Goal: Task Accomplishment & Management: Use online tool/utility

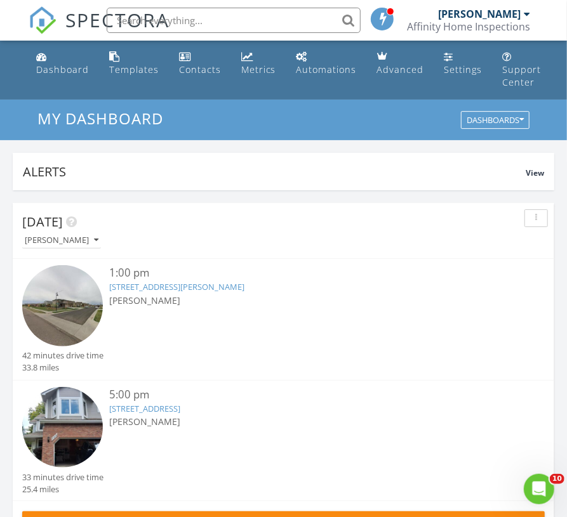
click at [181, 284] on link "[STREET_ADDRESS][PERSON_NAME]" at bounding box center [176, 286] width 135 height 11
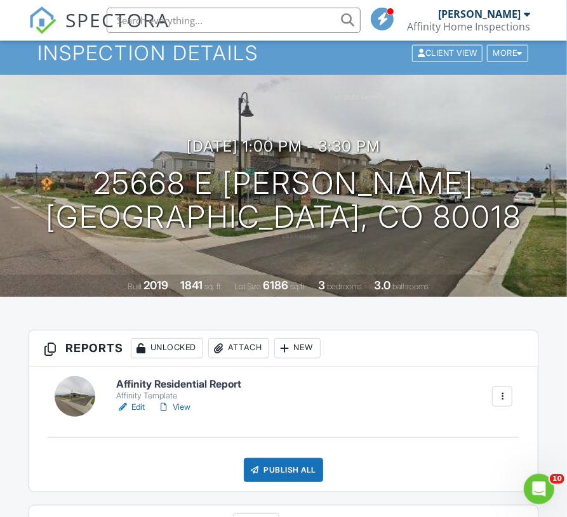
scroll to position [70, 0]
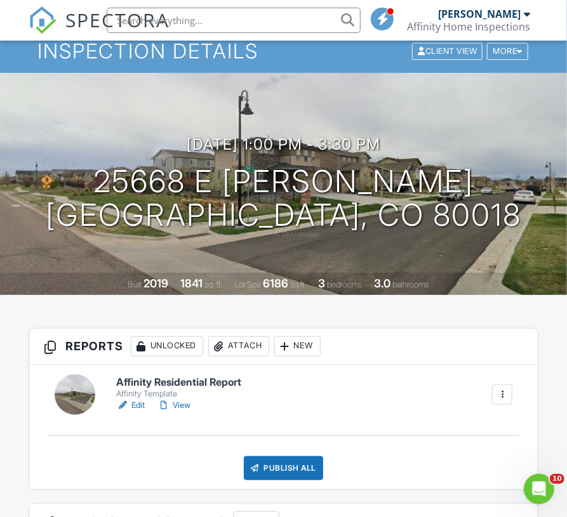
click at [140, 403] on link "Edit" at bounding box center [130, 405] width 29 height 13
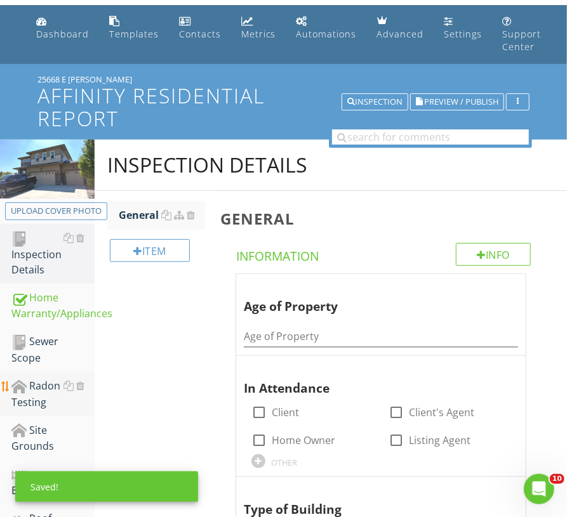
scroll to position [36, 0]
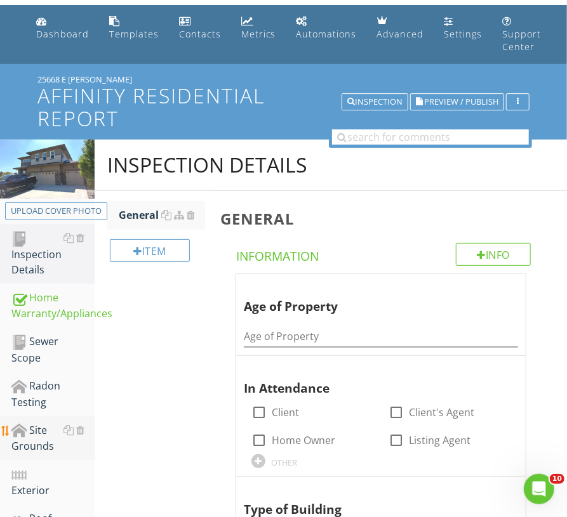
click at [41, 436] on div "Site Grounds" at bounding box center [52, 439] width 83 height 32
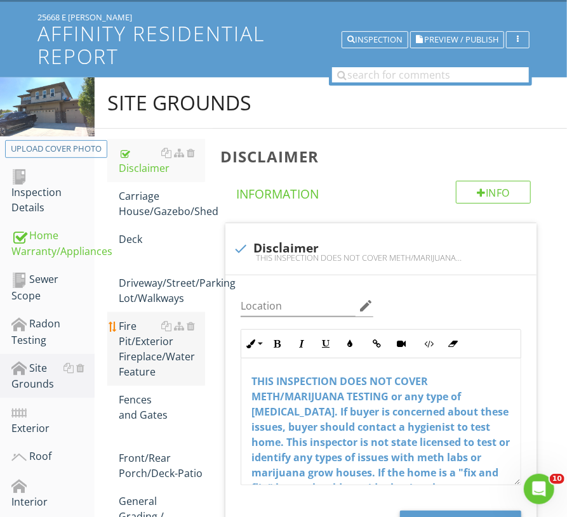
scroll to position [138, 0]
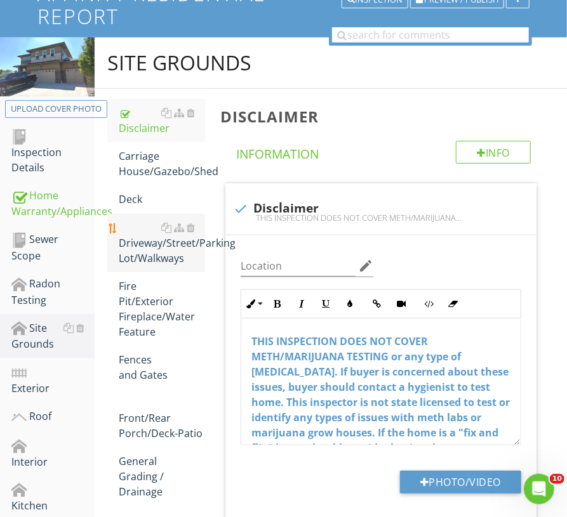
click at [144, 255] on div "Driveway/Street/Parking Lot/Walkways" at bounding box center [162, 243] width 86 height 46
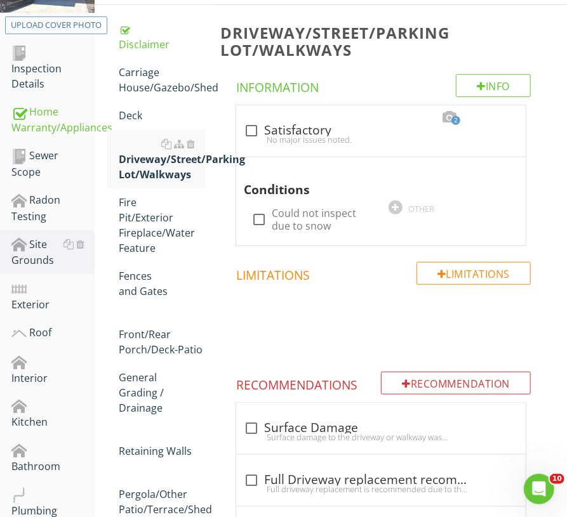
scroll to position [223, 0]
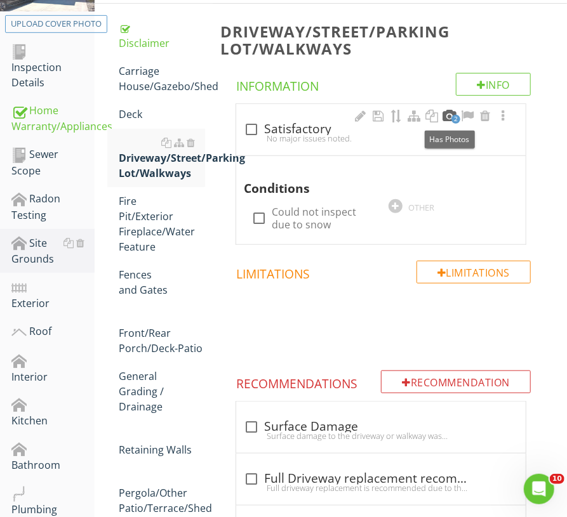
click at [448, 113] on div at bounding box center [449, 116] width 15 height 13
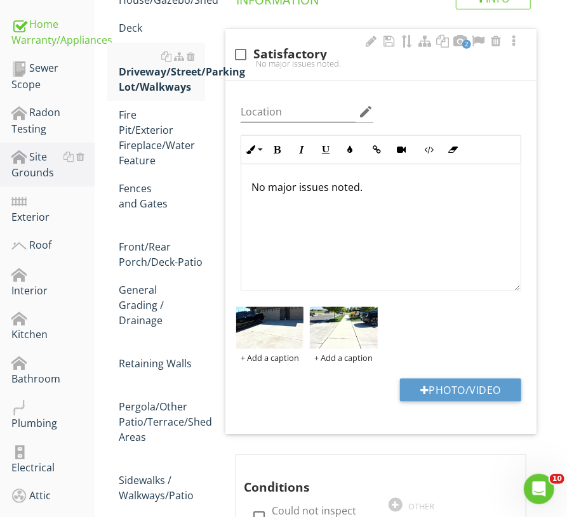
scroll to position [310, 0]
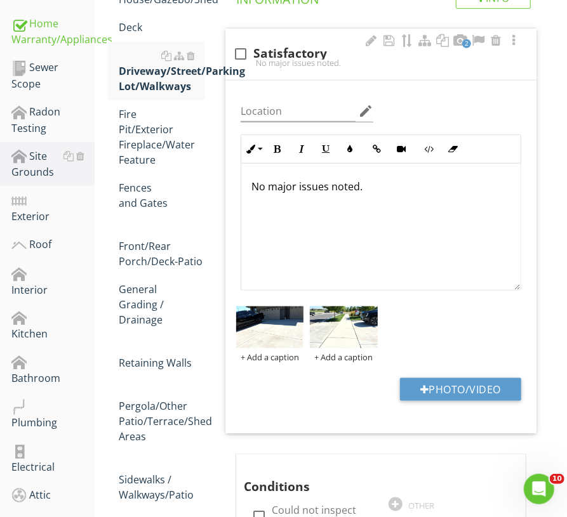
click at [239, 51] on div at bounding box center [241, 54] width 22 height 22
checkbox input "true"
click at [20, 243] on div at bounding box center [18, 245] width 15 height 15
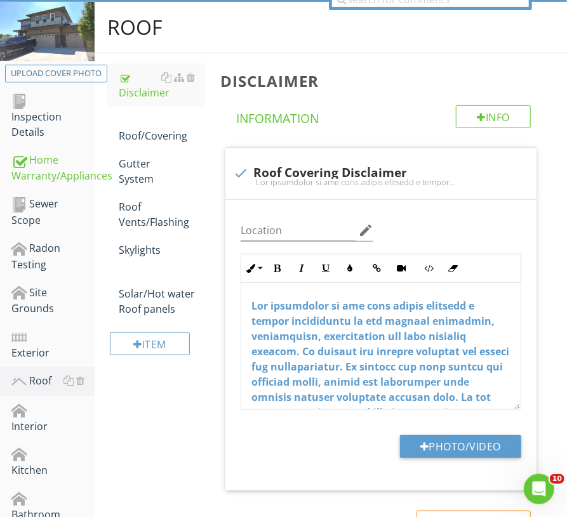
scroll to position [172, 0]
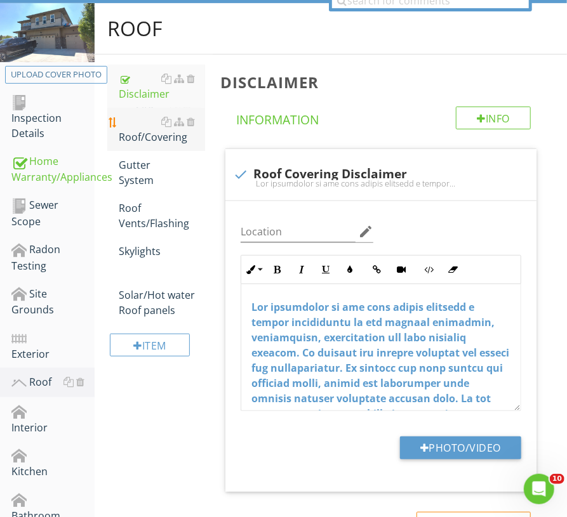
click at [143, 142] on div "Roof/Covering" at bounding box center [162, 129] width 86 height 30
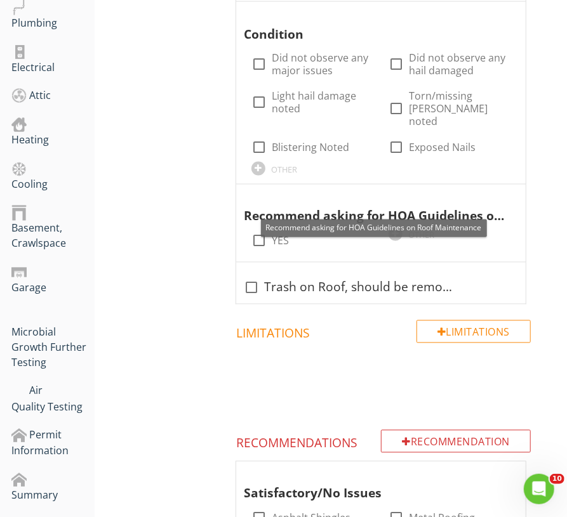
scroll to position [709, 0]
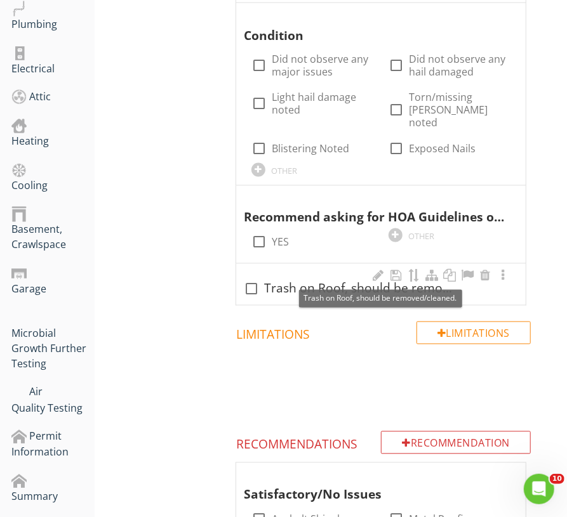
click at [304, 282] on div "check_box_outline_blank Trash on Roof, should be removed/cleaned." at bounding box center [381, 289] width 274 height 15
checkbox input "true"
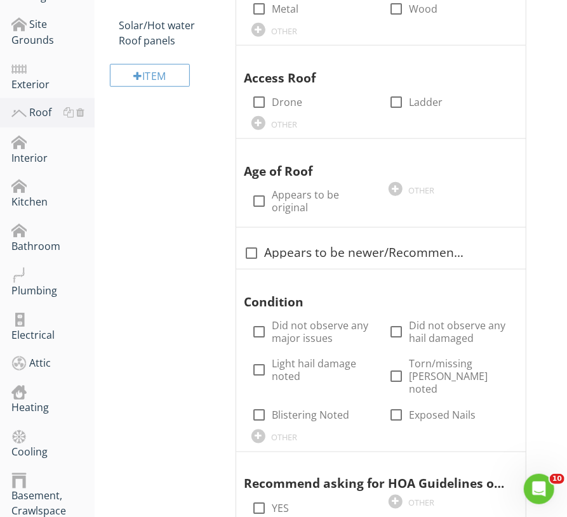
scroll to position [284, 0]
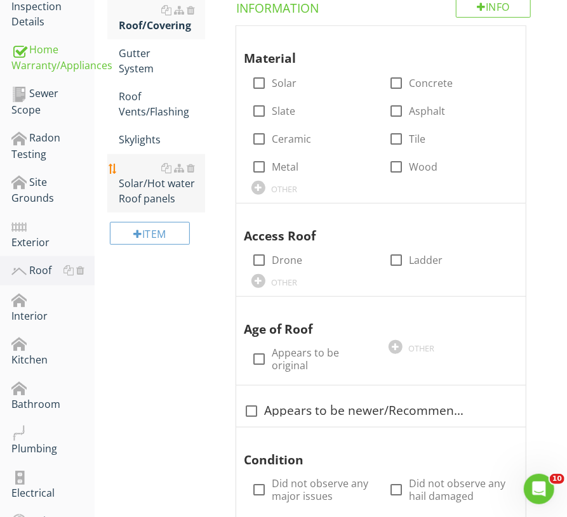
drag, startPoint x: 34, startPoint y: 197, endPoint x: 143, endPoint y: 169, distance: 112.9
click at [34, 197] on div "Site Grounds" at bounding box center [52, 191] width 83 height 32
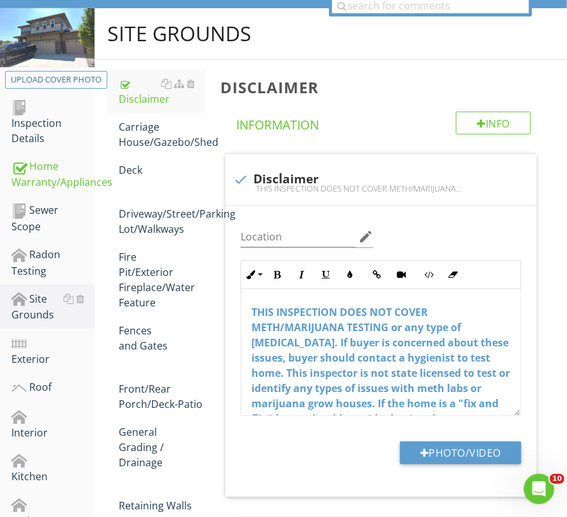
scroll to position [168, 0]
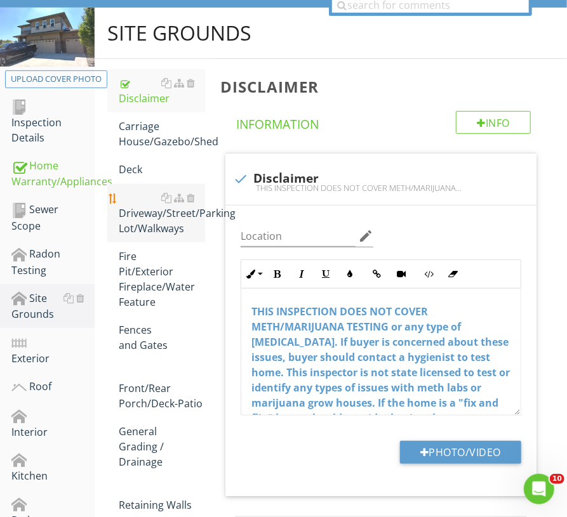
click at [156, 235] on link "Driveway/Street/Parking Lot/Walkways" at bounding box center [162, 213] width 86 height 58
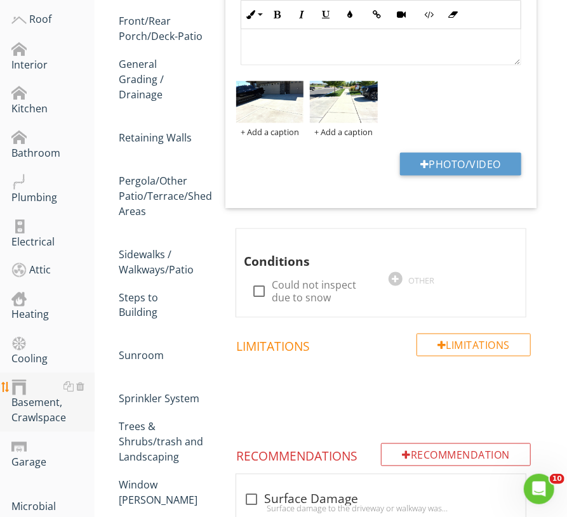
scroll to position [536, 0]
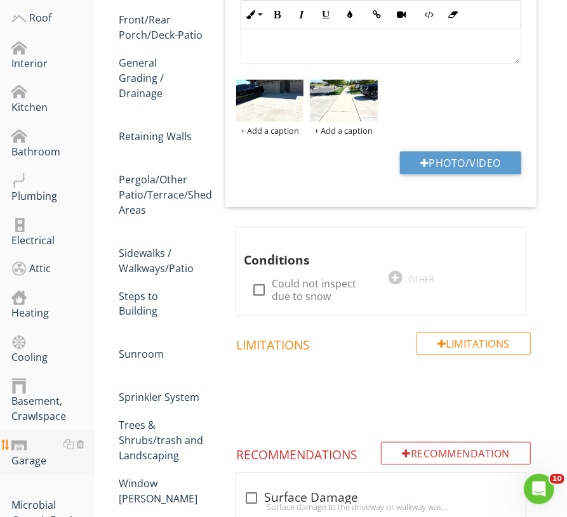
click at [32, 443] on div "Garage" at bounding box center [52, 453] width 83 height 32
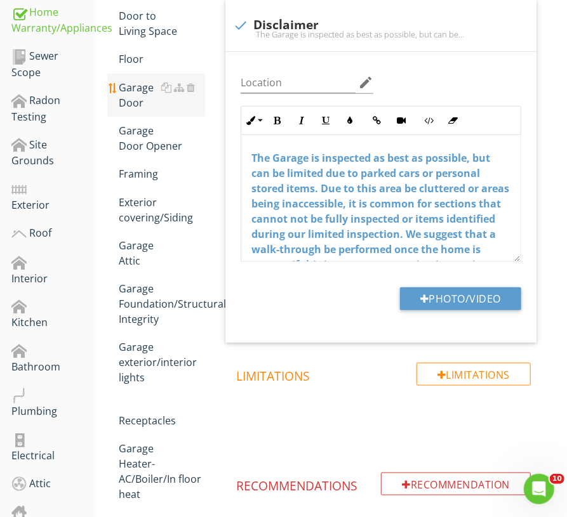
scroll to position [322, 0]
click at [126, 96] on div "Garage Door" at bounding box center [162, 94] width 86 height 30
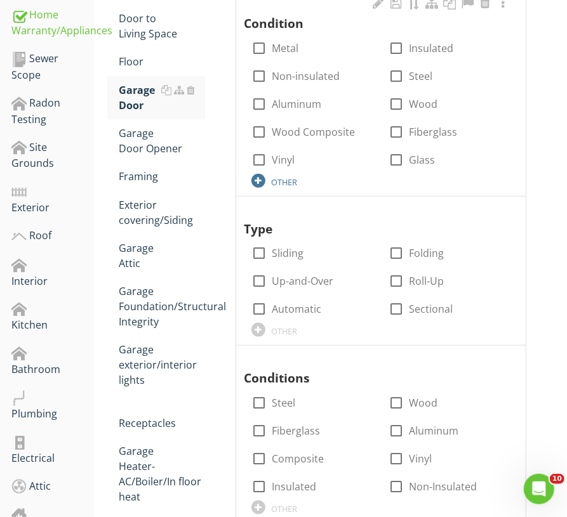
scroll to position [305, 0]
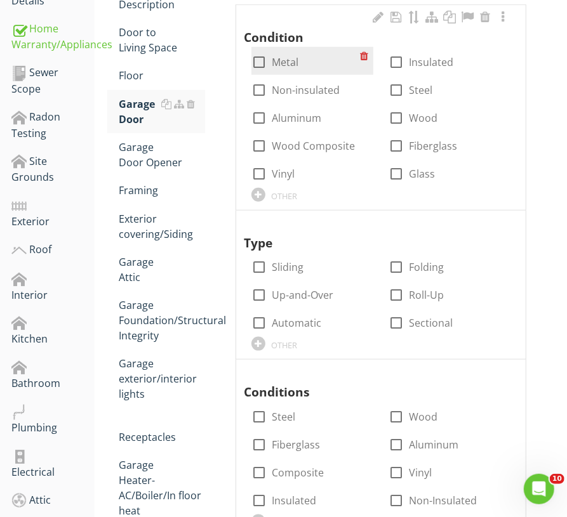
click at [285, 63] on label "Metal" at bounding box center [285, 62] width 27 height 13
checkbox input "true"
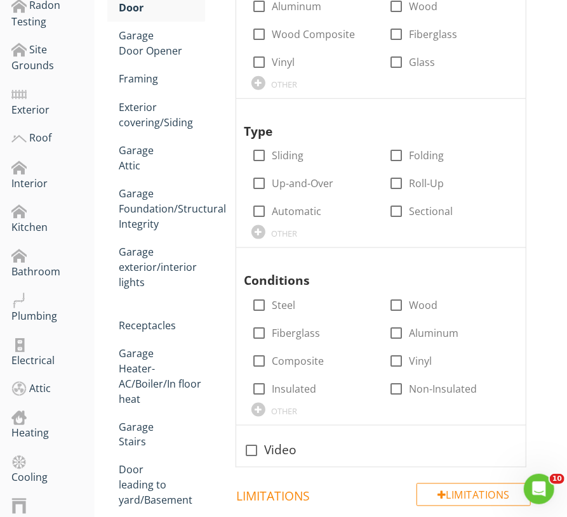
scroll to position [428, 0]
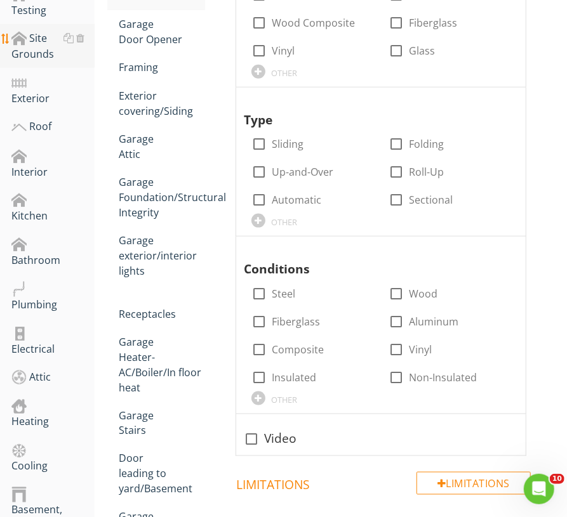
click at [31, 52] on div "Site Grounds" at bounding box center [52, 46] width 83 height 32
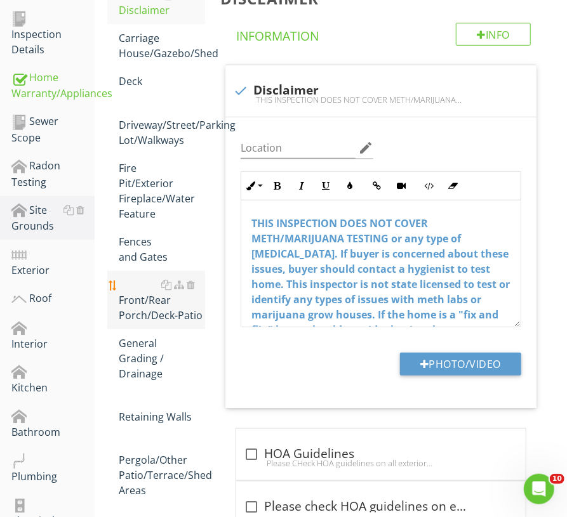
scroll to position [256, 0]
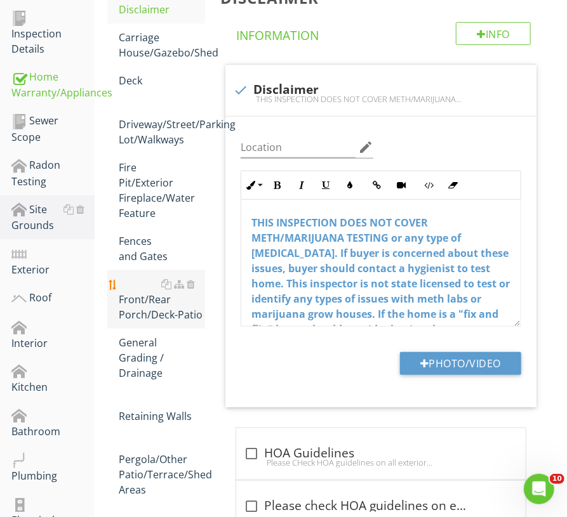
click at [138, 316] on div "Front/Rear Porch/Deck-Patio" at bounding box center [162, 300] width 86 height 46
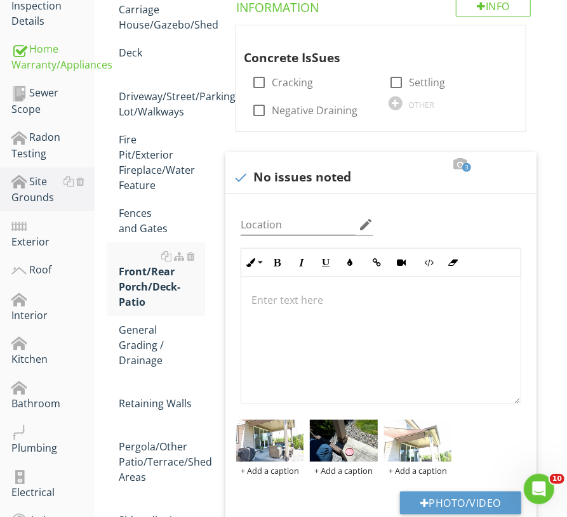
scroll to position [288, 0]
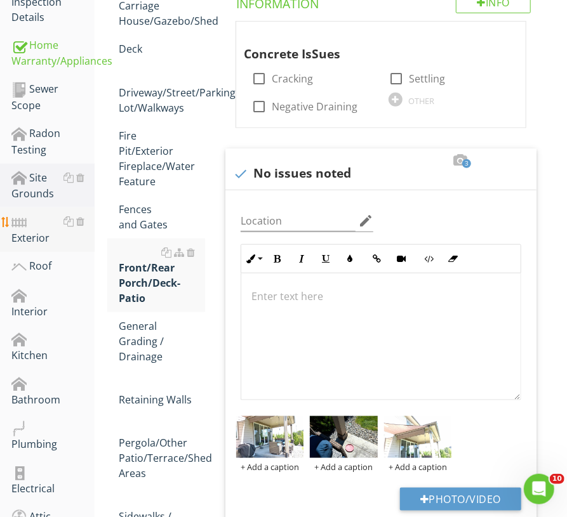
click at [46, 229] on div "Exterior" at bounding box center [52, 230] width 83 height 32
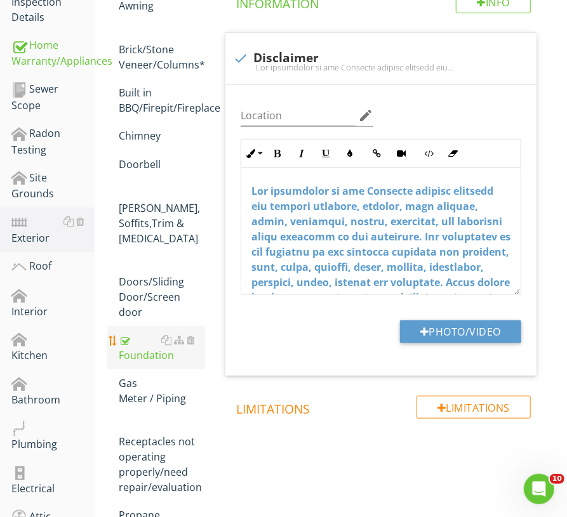
click at [142, 333] on div "Foundation" at bounding box center [162, 348] width 86 height 30
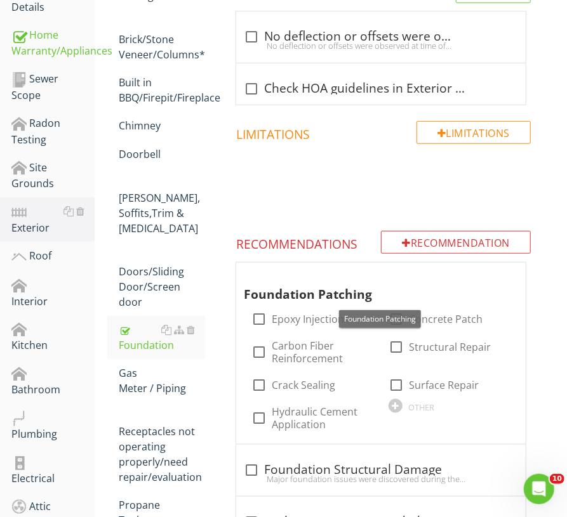
scroll to position [299, 0]
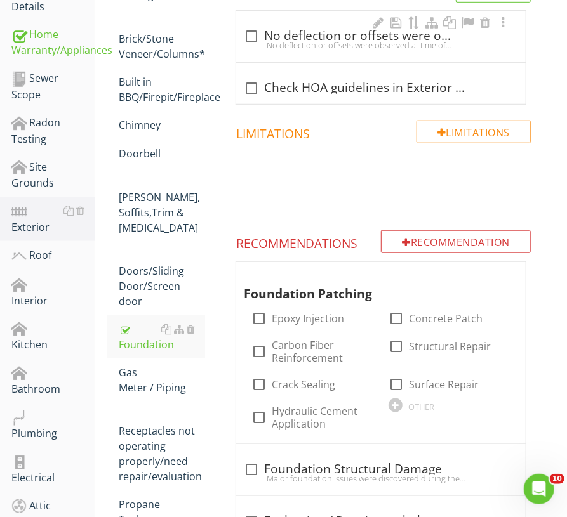
click at [302, 44] on div "No deflection or offsets were observed at time of inspection. No major issues o…" at bounding box center [381, 45] width 274 height 10
checkbox input "true"
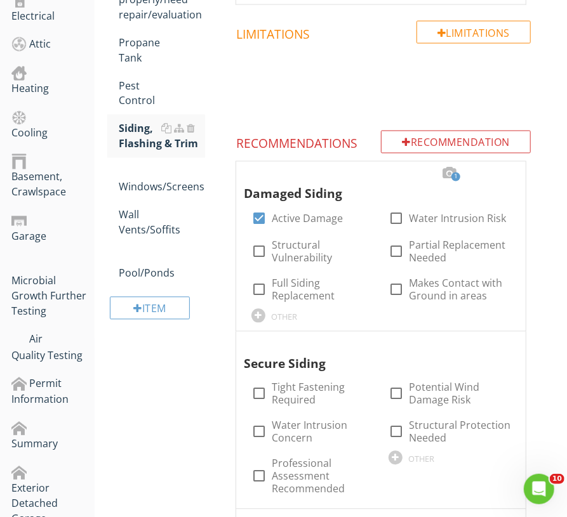
scroll to position [783, 0]
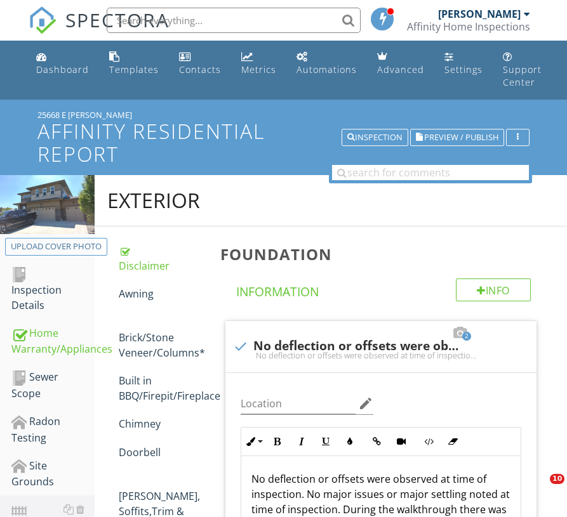
scroll to position [288, 0]
